Goal: Navigation & Orientation: Find specific page/section

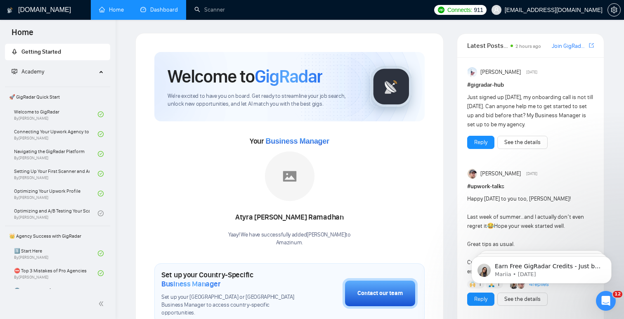
click at [158, 6] on link "Dashboard" at bounding box center [159, 9] width 38 height 7
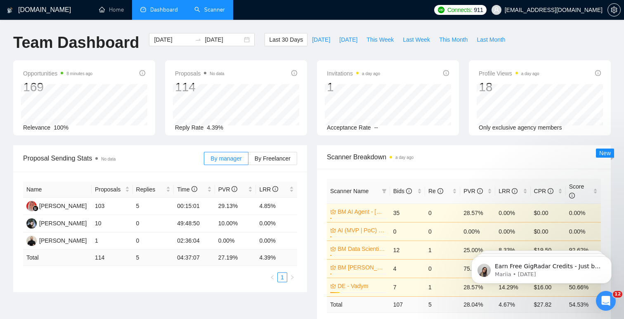
click at [218, 10] on link "Scanner" at bounding box center [210, 9] width 31 height 7
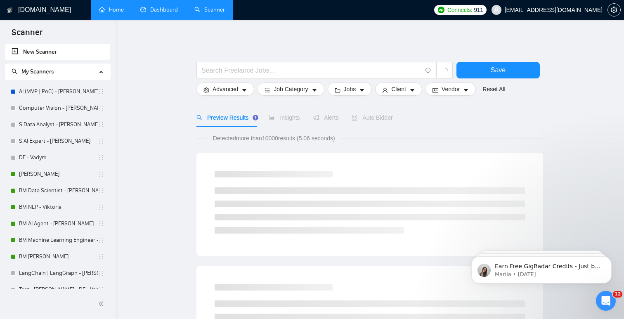
click at [118, 8] on link "Home" at bounding box center [111, 9] width 25 height 7
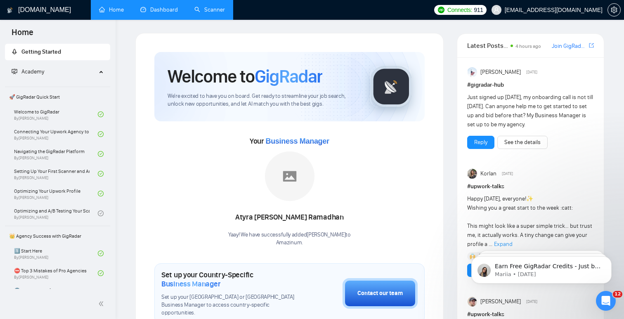
click at [169, 6] on link "Dashboard" at bounding box center [159, 9] width 38 height 7
